Goal: Ask a question: Seek information or help from site administrators or community

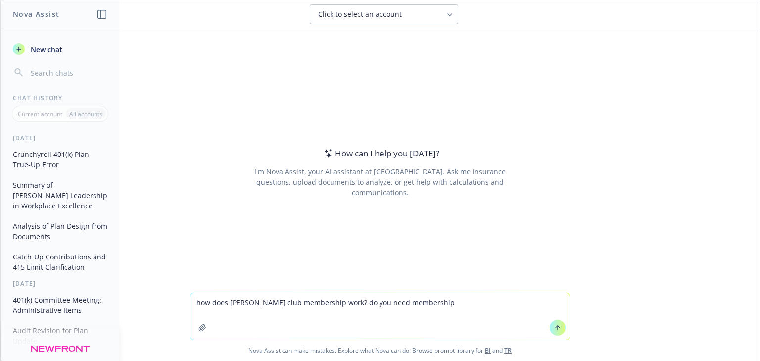
type textarea "how does [PERSON_NAME] club membership work? do you need membership?"
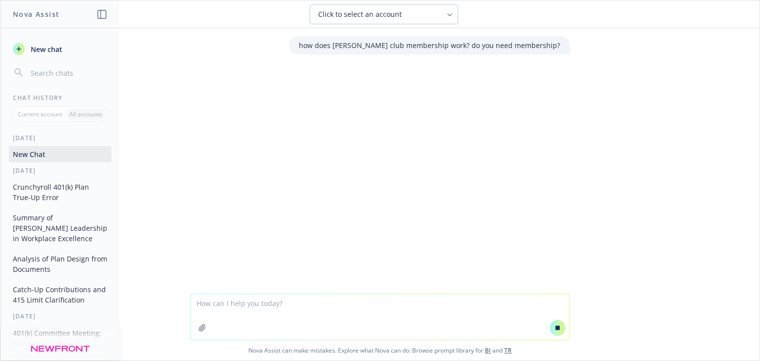
click at [399, 18] on div "Click to select an account" at bounding box center [378, 14] width 120 height 10
